Goal: Task Accomplishment & Management: Use online tool/utility

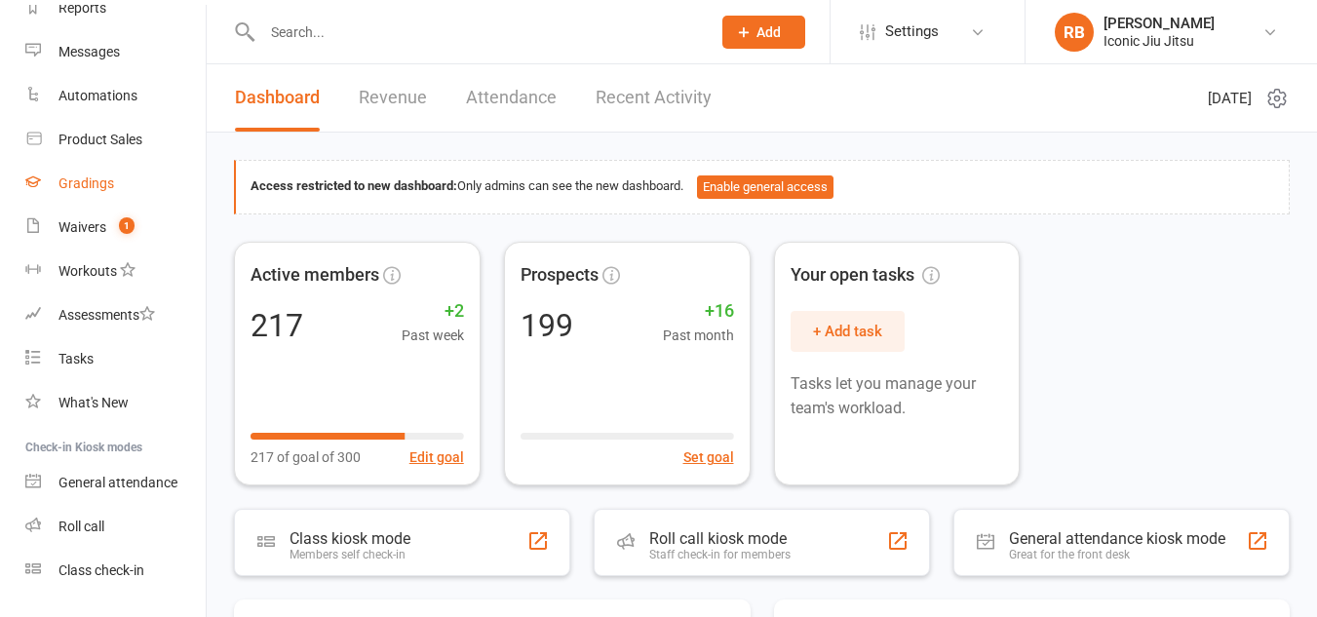
scroll to position [292, 0]
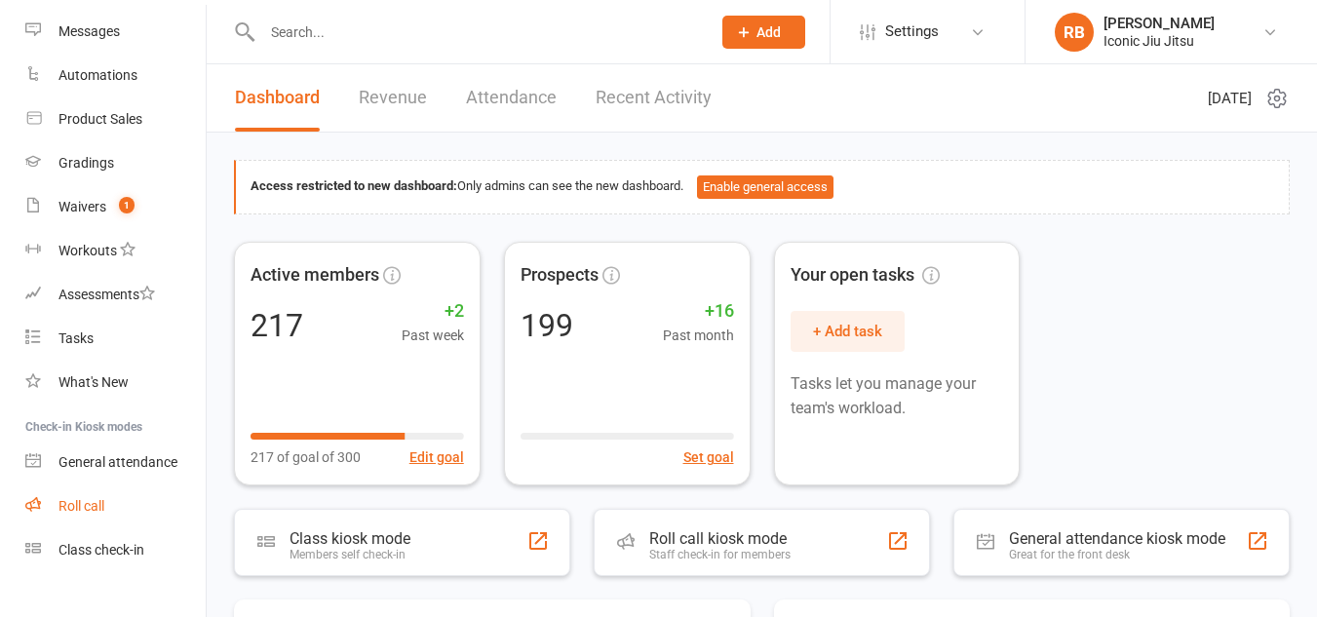
click at [82, 507] on div "Roll call" at bounding box center [81, 506] width 46 height 16
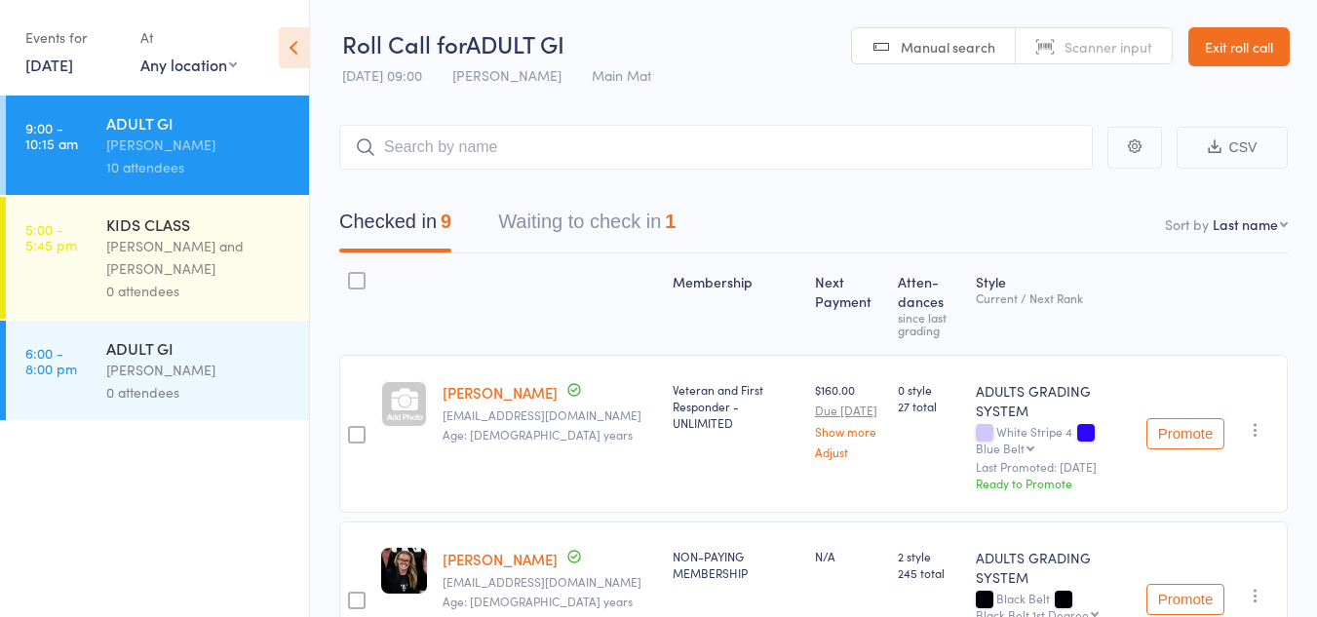
click at [40, 586] on ul "9:00 - 10:15 am ADULT GI [PERSON_NAME] 10 attendees 5:00 - 5:45 pm KIDS CLASS […" at bounding box center [154, 356] width 309 height 521
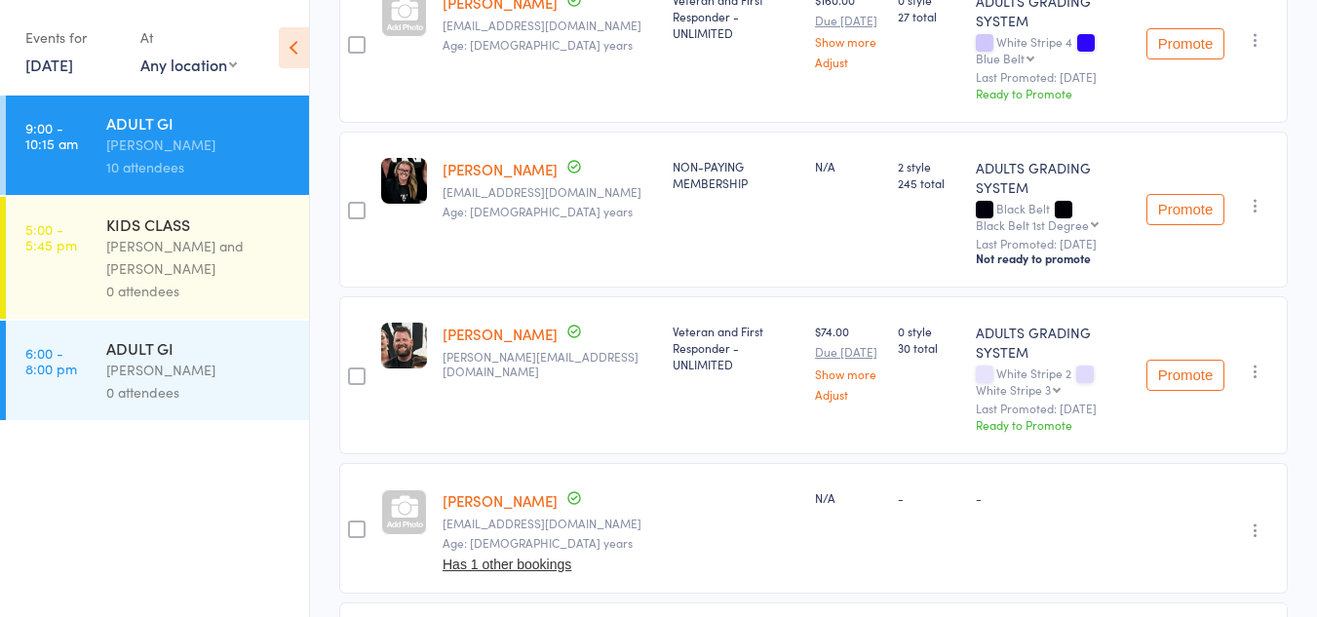
scroll to position [487, 0]
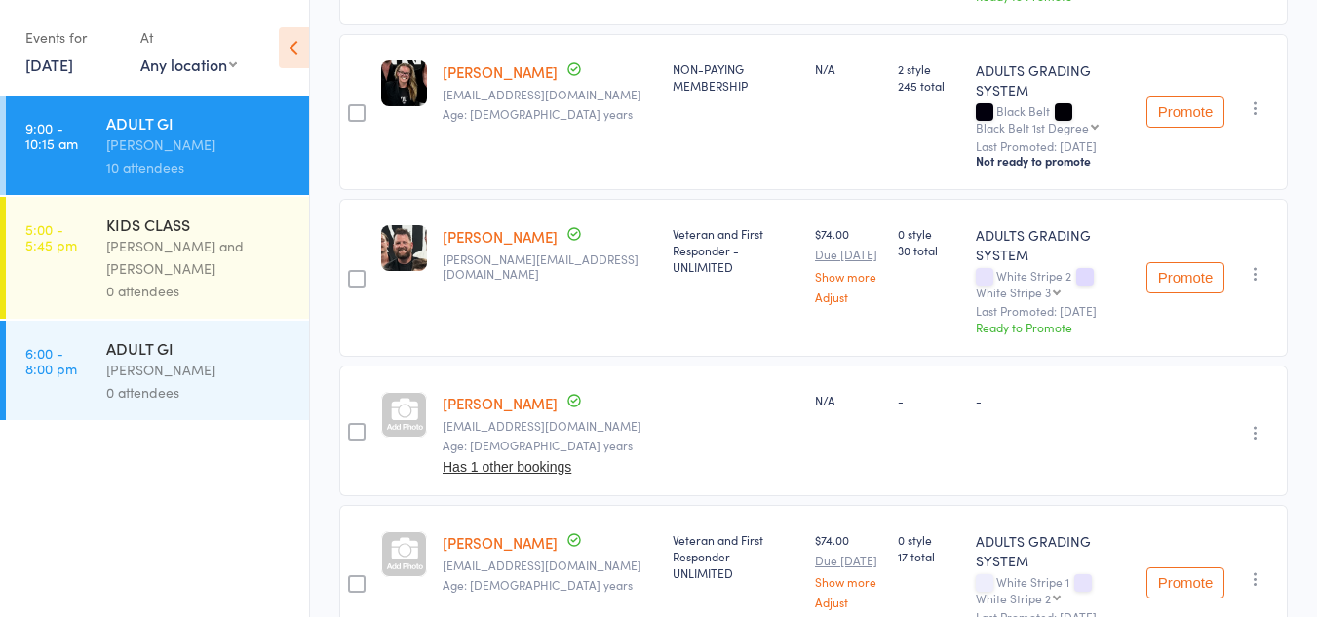
click at [1258, 423] on icon "button" at bounding box center [1254, 432] width 19 height 19
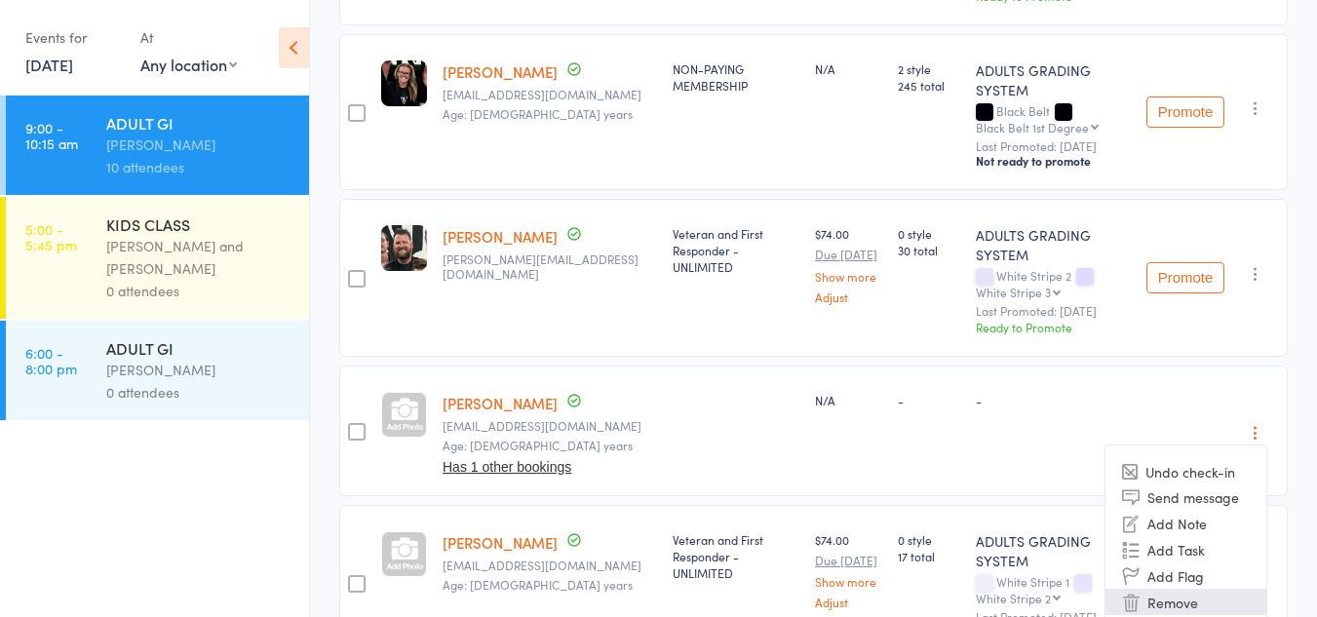
click at [1169, 589] on li "Remove" at bounding box center [1185, 602] width 161 height 26
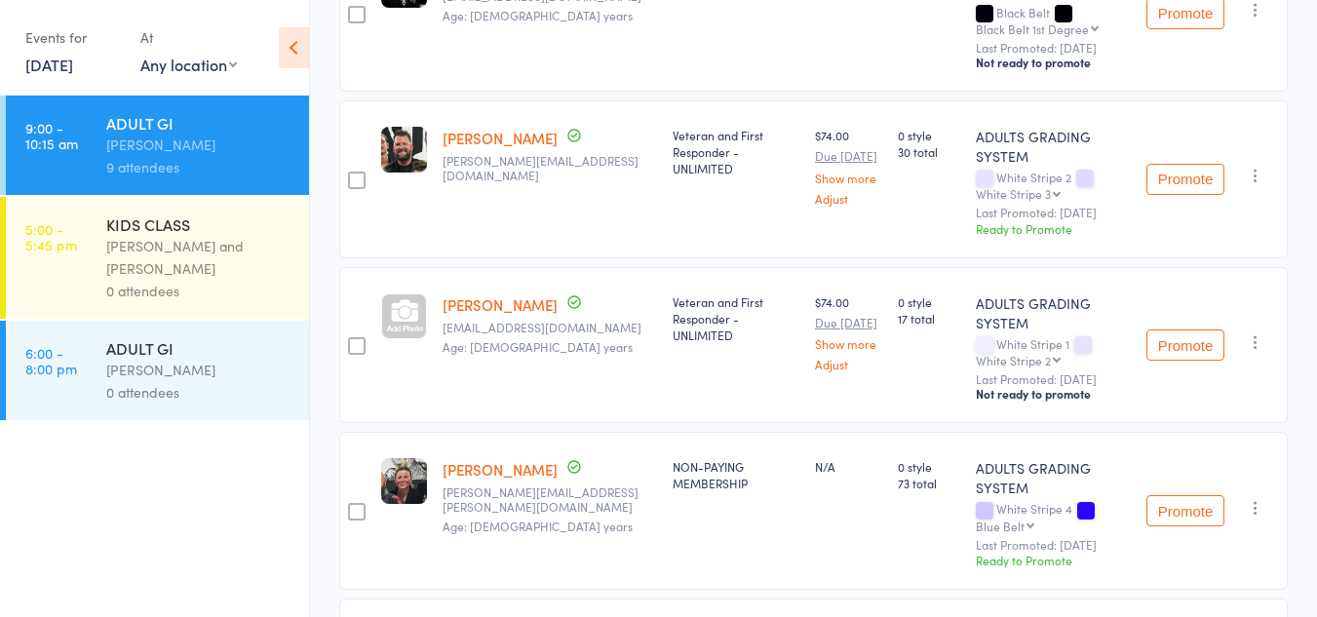
scroll to position [682, 0]
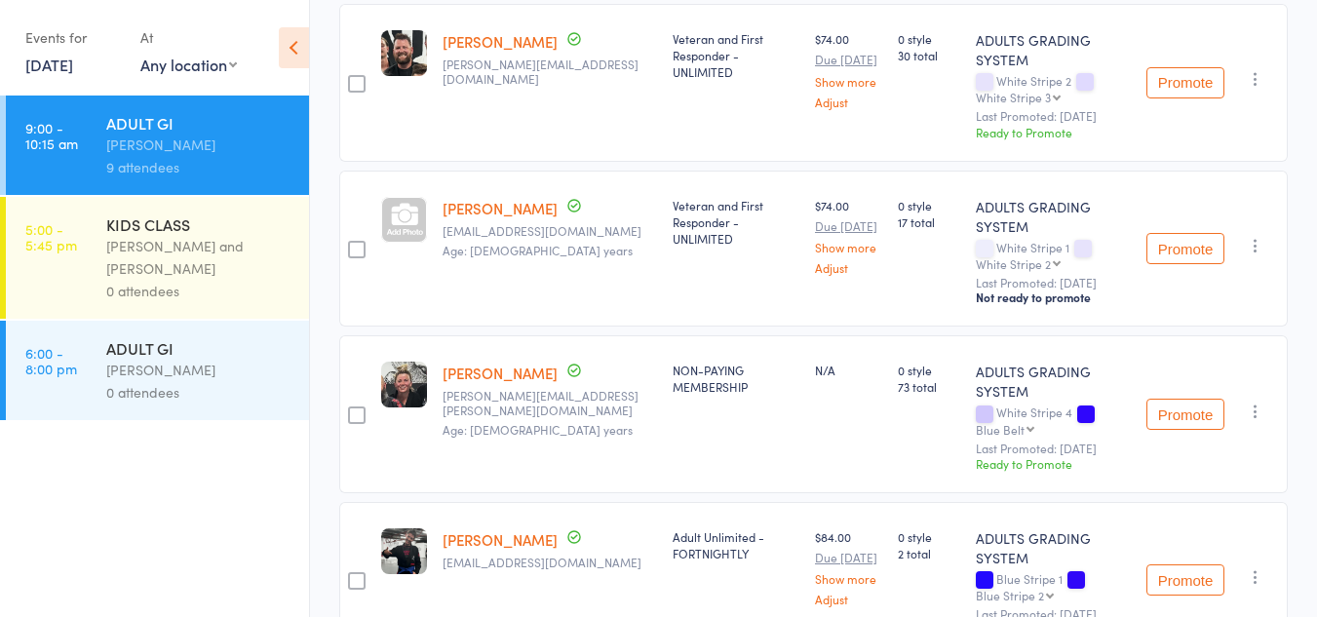
click at [1182, 399] on button "Promote" at bounding box center [1185, 414] width 78 height 31
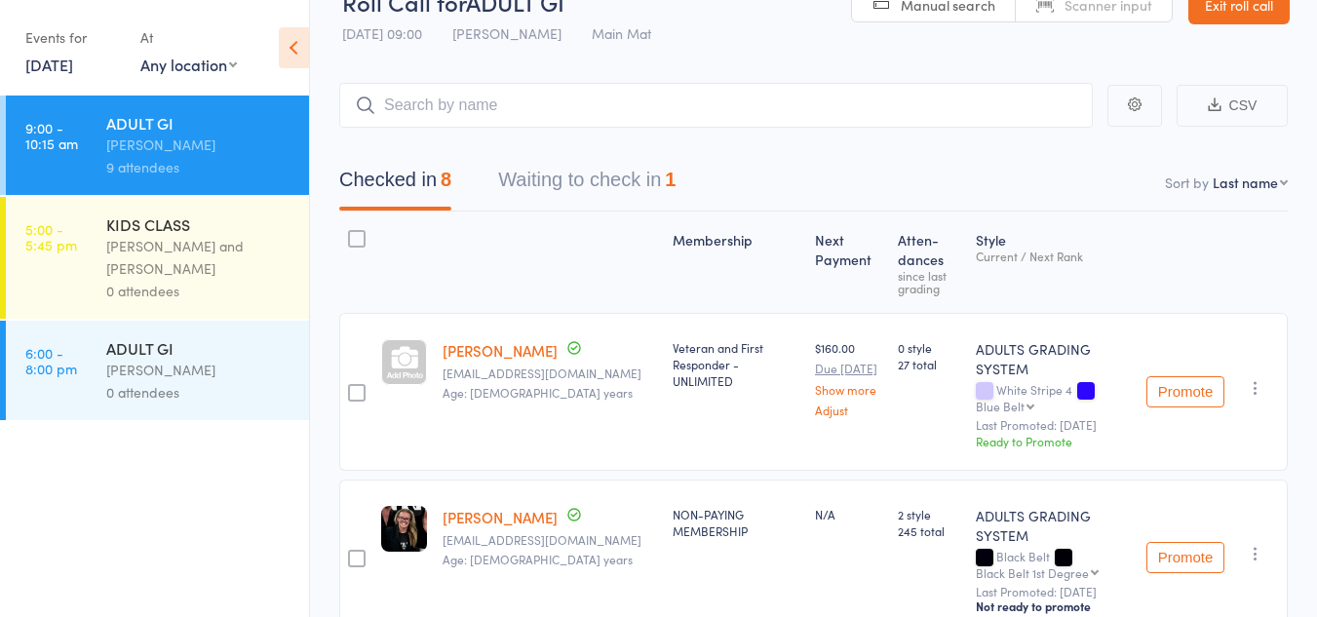
scroll to position [0, 0]
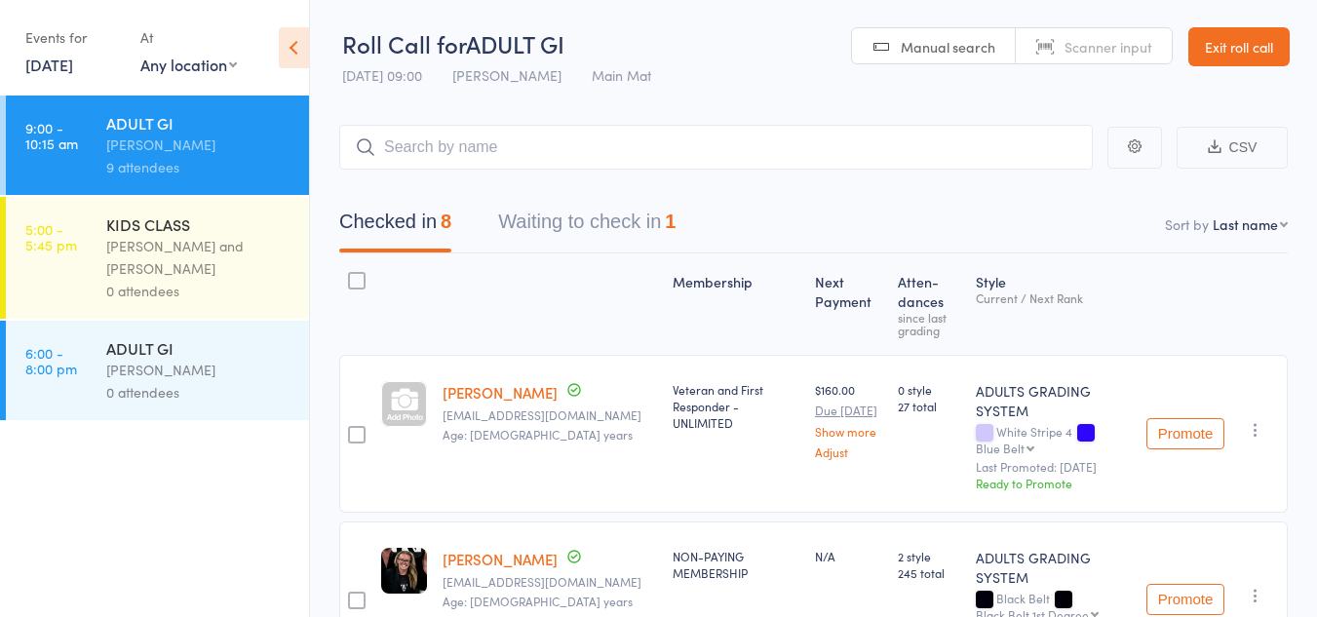
click at [1252, 227] on select "First name Last name Birthday [DATE]? Behind on payments? Check in time Next pa…" at bounding box center [1249, 223] width 75 height 19
select select "9"
click at [1212, 214] on select "First name Last name Birthday [DATE]? Behind on payments? Check in time Next pa…" at bounding box center [1249, 223] width 75 height 19
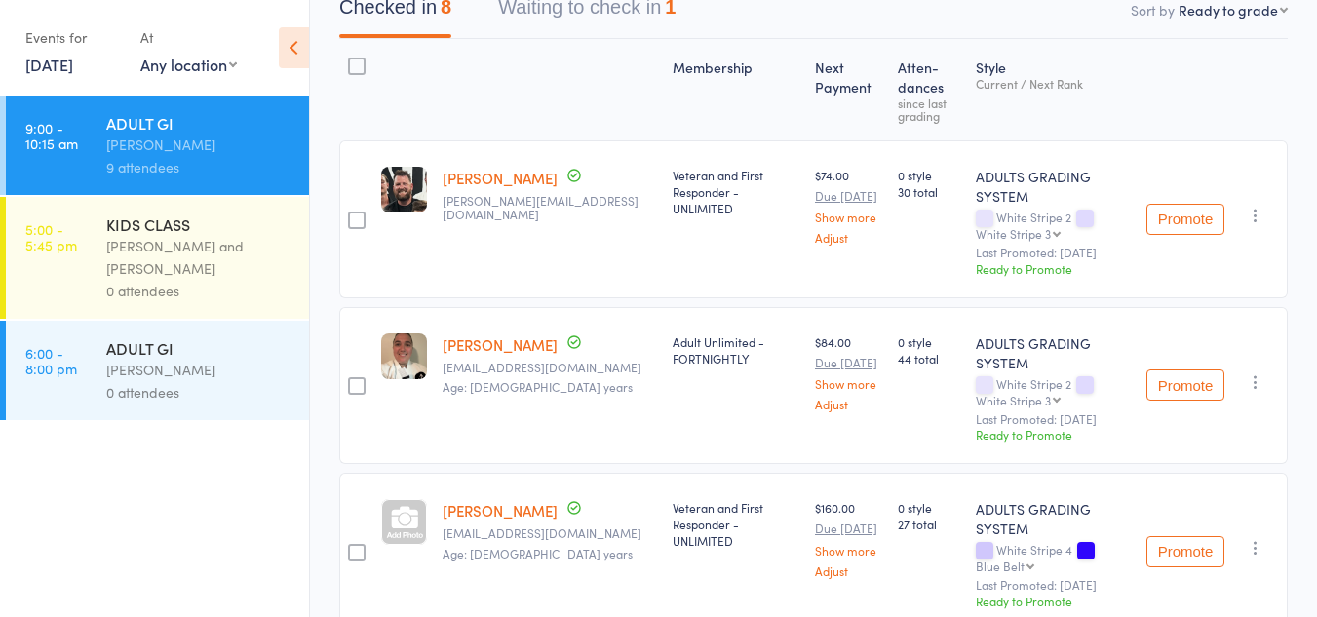
scroll to position [195, 0]
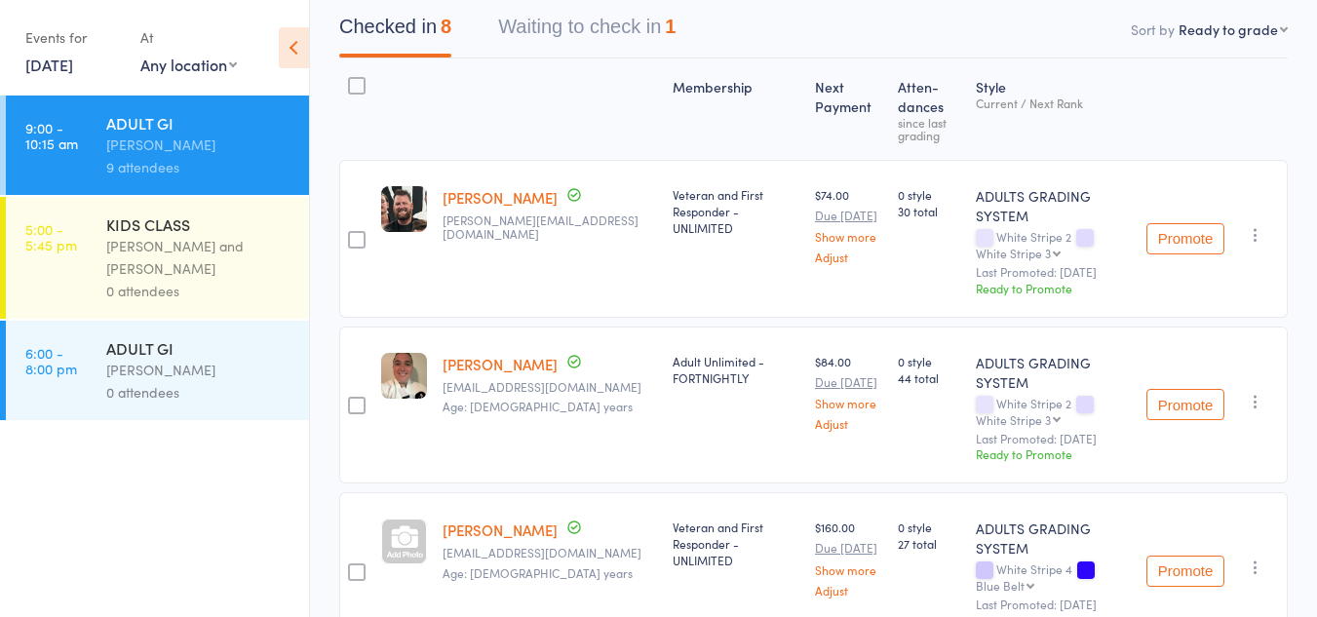
click at [644, 27] on button "Waiting to check in 1" at bounding box center [586, 32] width 177 height 52
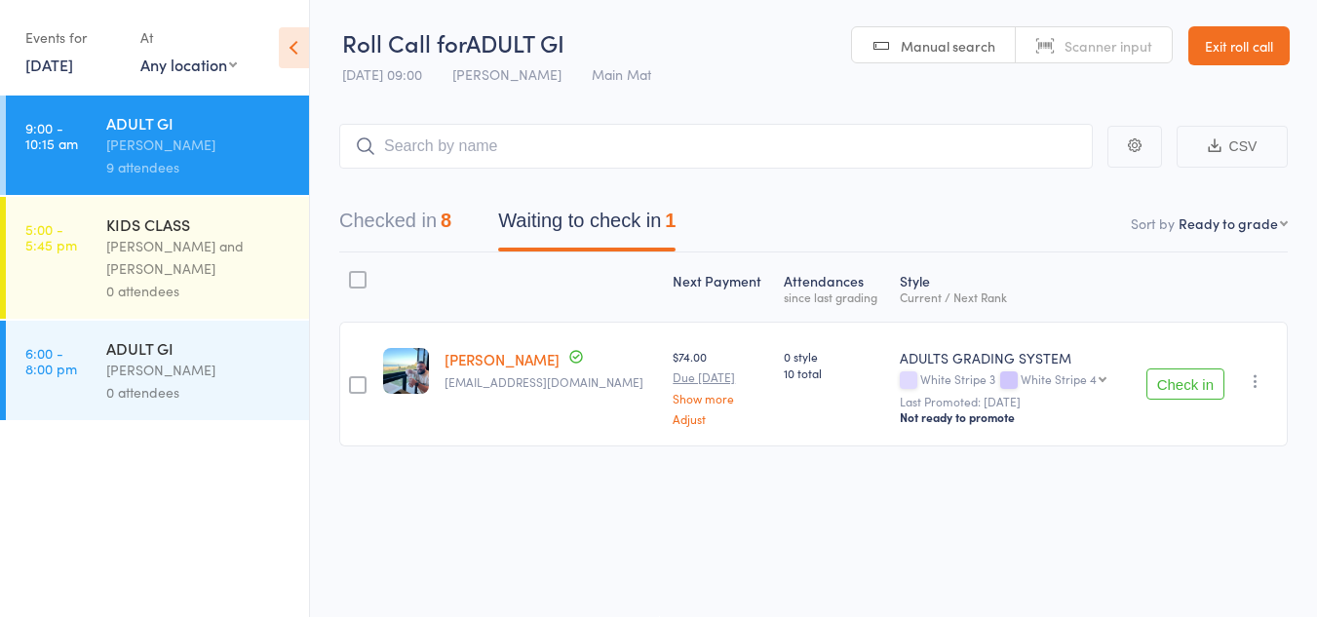
click at [1204, 384] on button "Check in" at bounding box center [1185, 383] width 78 height 31
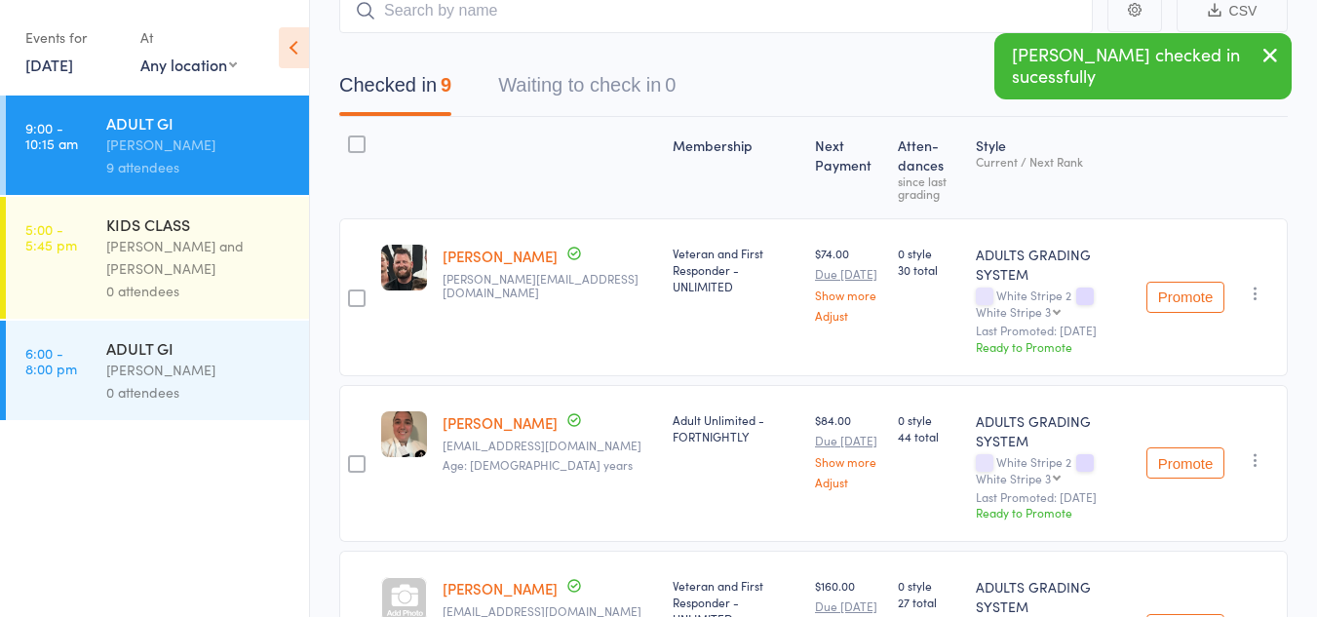
scroll to position [98, 0]
